Goal: Information Seeking & Learning: Learn about a topic

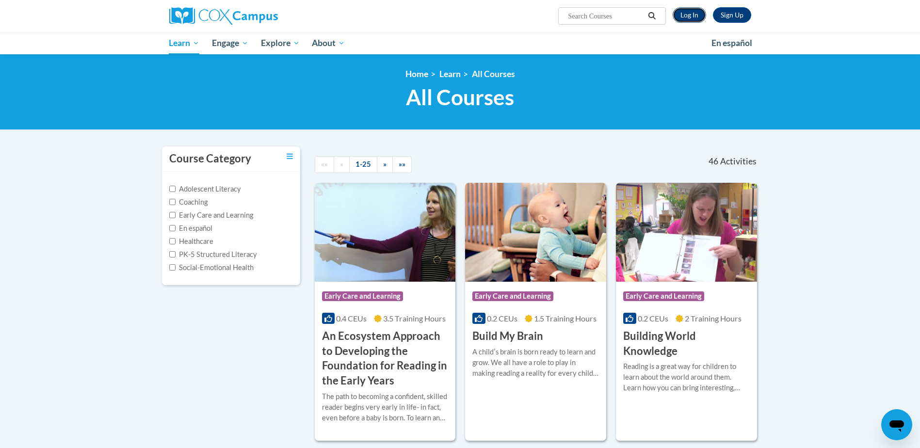
click at [691, 15] on link "Log In" at bounding box center [689, 15] width 33 height 16
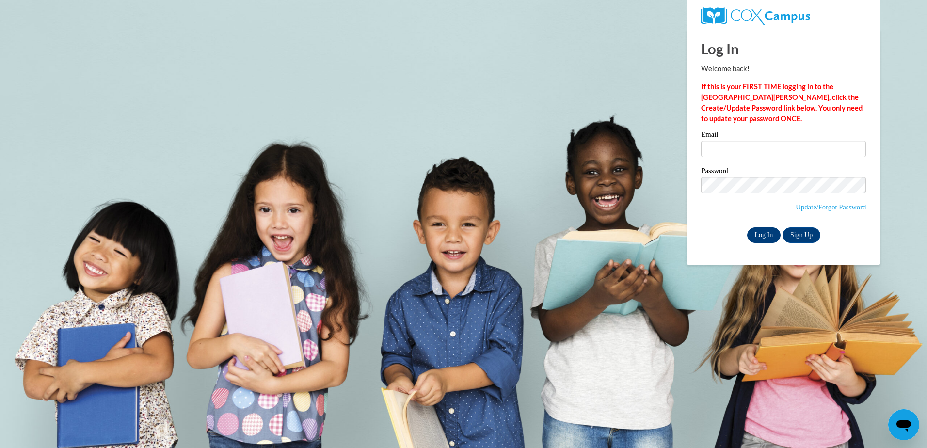
type input "Monica.Williams@nationwidechildrens.org"
click at [766, 236] on input "Log In" at bounding box center [764, 235] width 34 height 16
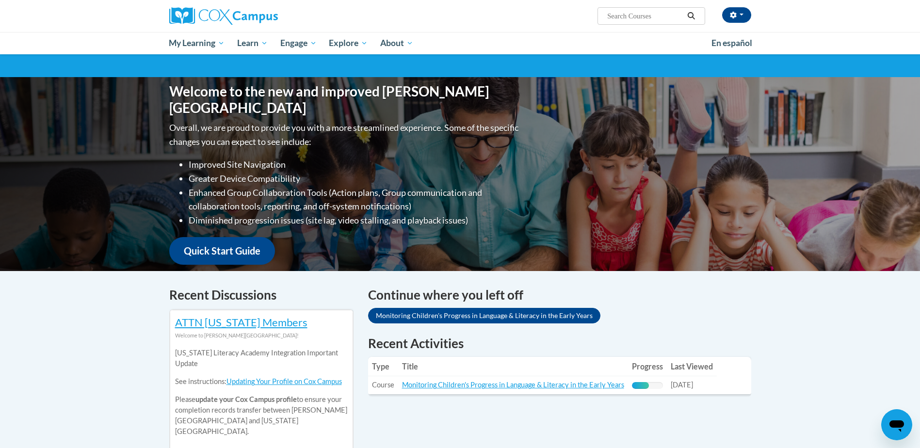
scroll to position [97, 0]
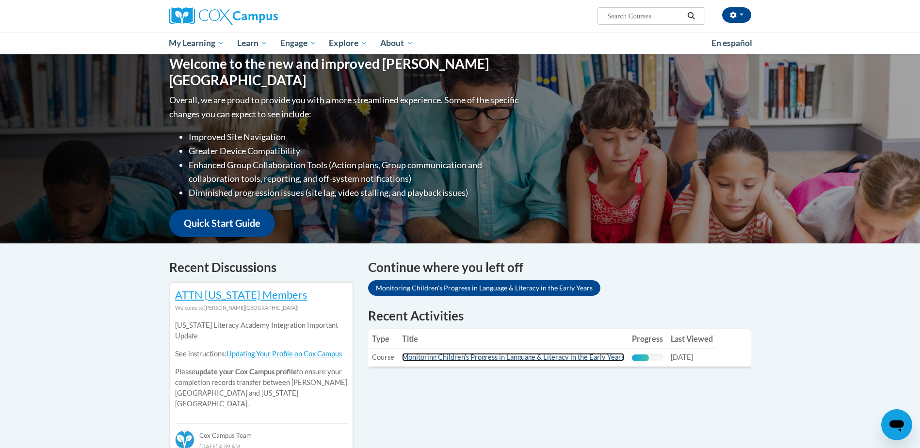
click at [529, 355] on link "Monitoring Children's Progress in Language & Literacy in the Early Years" at bounding box center [513, 357] width 222 height 8
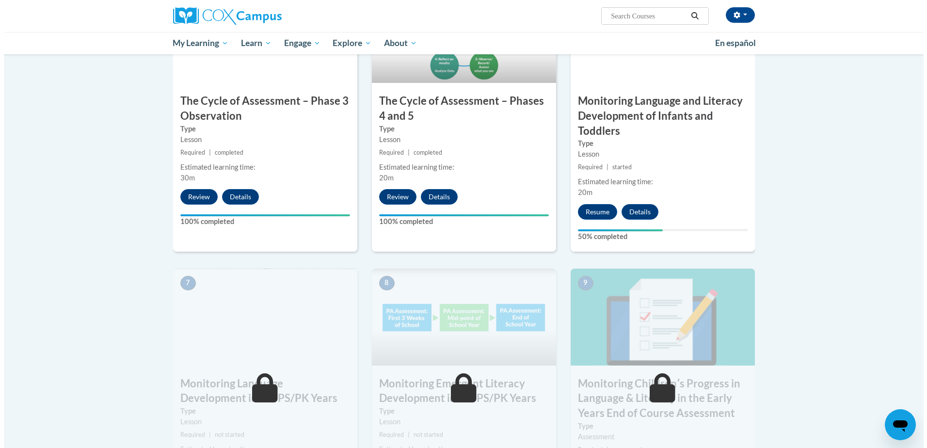
scroll to position [582, 0]
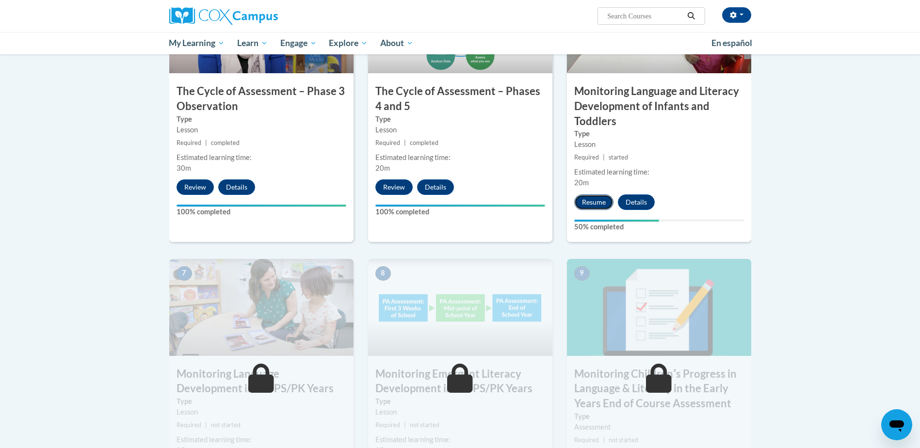
click at [594, 198] on button "Resume" at bounding box center [593, 202] width 39 height 16
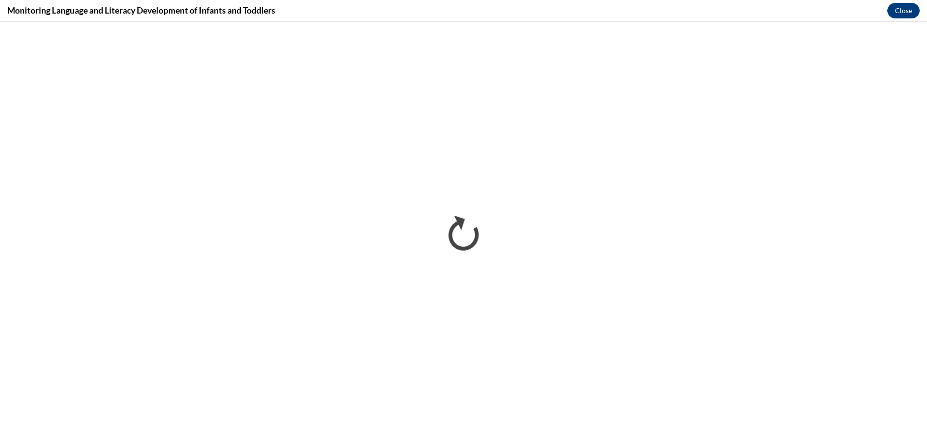
scroll to position [0, 0]
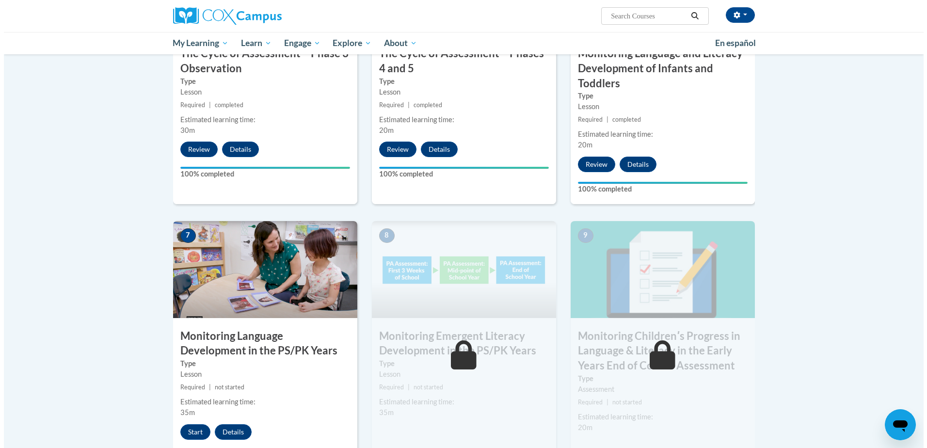
scroll to position [679, 0]
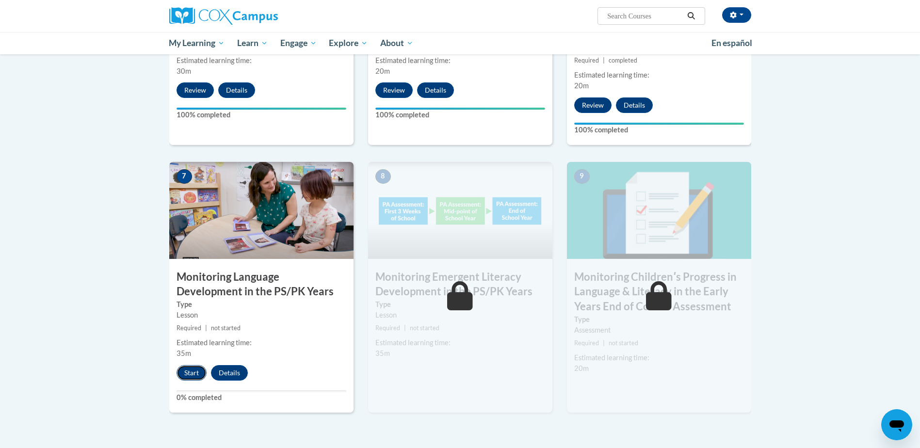
click at [186, 370] on button "Start" at bounding box center [191, 373] width 30 height 16
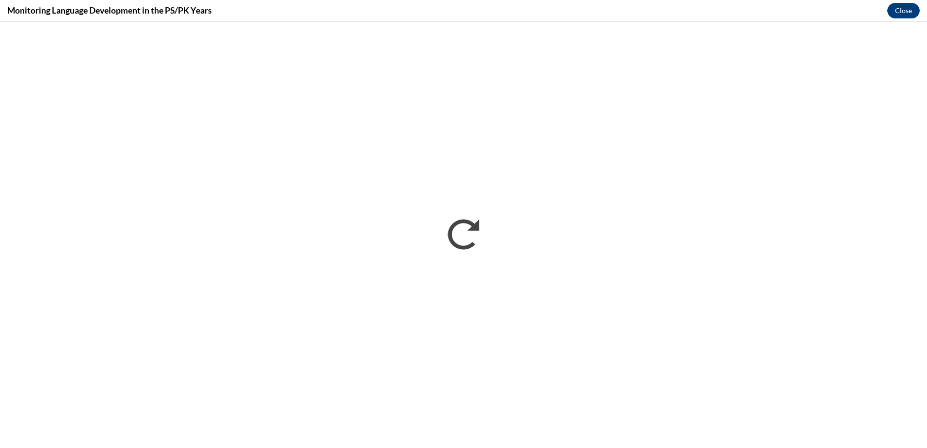
scroll to position [0, 0]
